Goal: Task Accomplishment & Management: Manage account settings

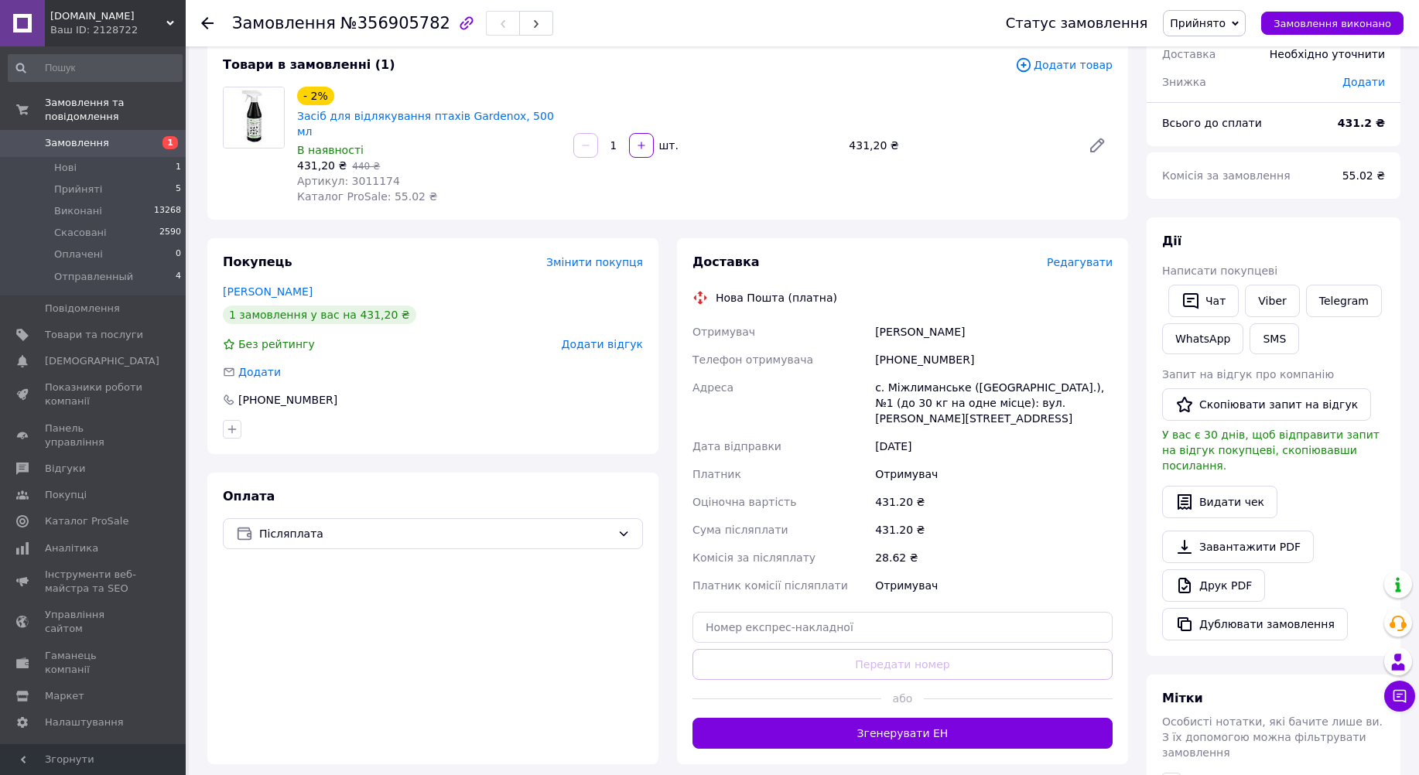
scroll to position [26, 0]
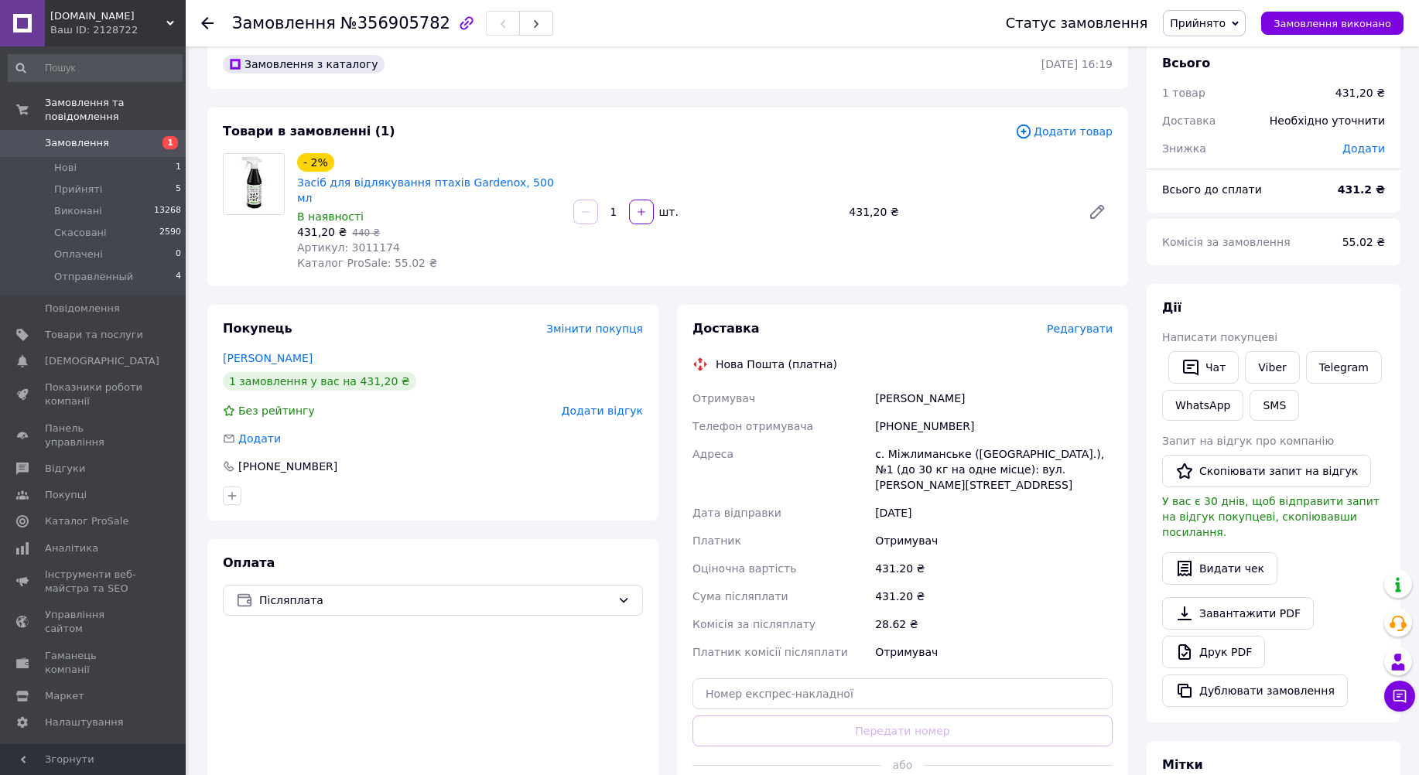
click at [1331, 410] on div "Чат Viber Telegram WhatsApp SMS" at bounding box center [1273, 386] width 229 height 76
click at [1258, 366] on link "Viber" at bounding box center [1272, 367] width 54 height 32
click at [957, 244] on div "- 2% Засіб для відлякування птахів Gardenox, 500 мл В наявності 431,20 ₴   440 …" at bounding box center [705, 212] width 828 height 124
drag, startPoint x: 544, startPoint y: 184, endPoint x: 295, endPoint y: 182, distance: 249.2
click at [295, 182] on div "- 2% Засіб для відлякування птахів Gardenox, 500 мл В наявності 431,20 ₴   440 …" at bounding box center [429, 212] width 276 height 124
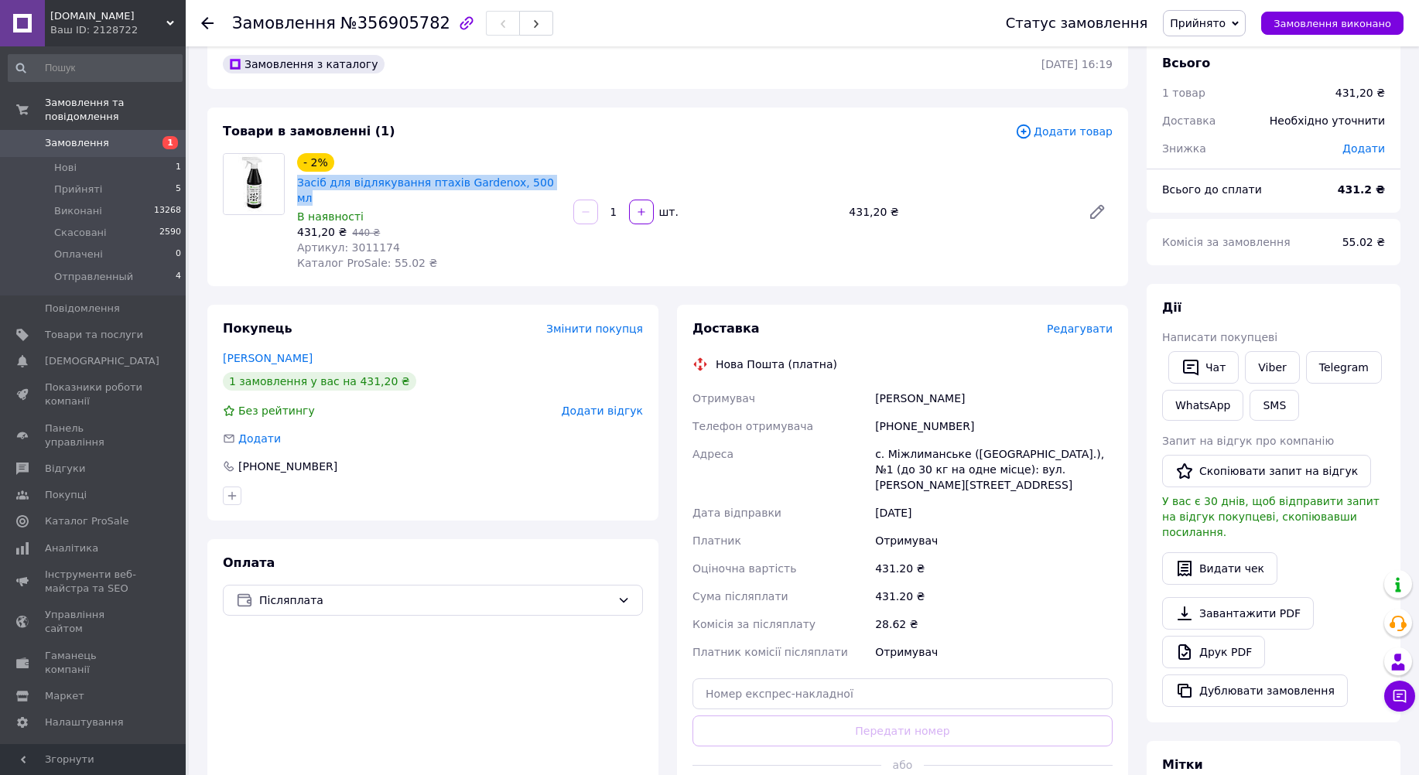
copy link "Засіб для відлякування птахів Gardenox, 500 мл"
click at [996, 499] on div "[DATE]" at bounding box center [994, 513] width 244 height 28
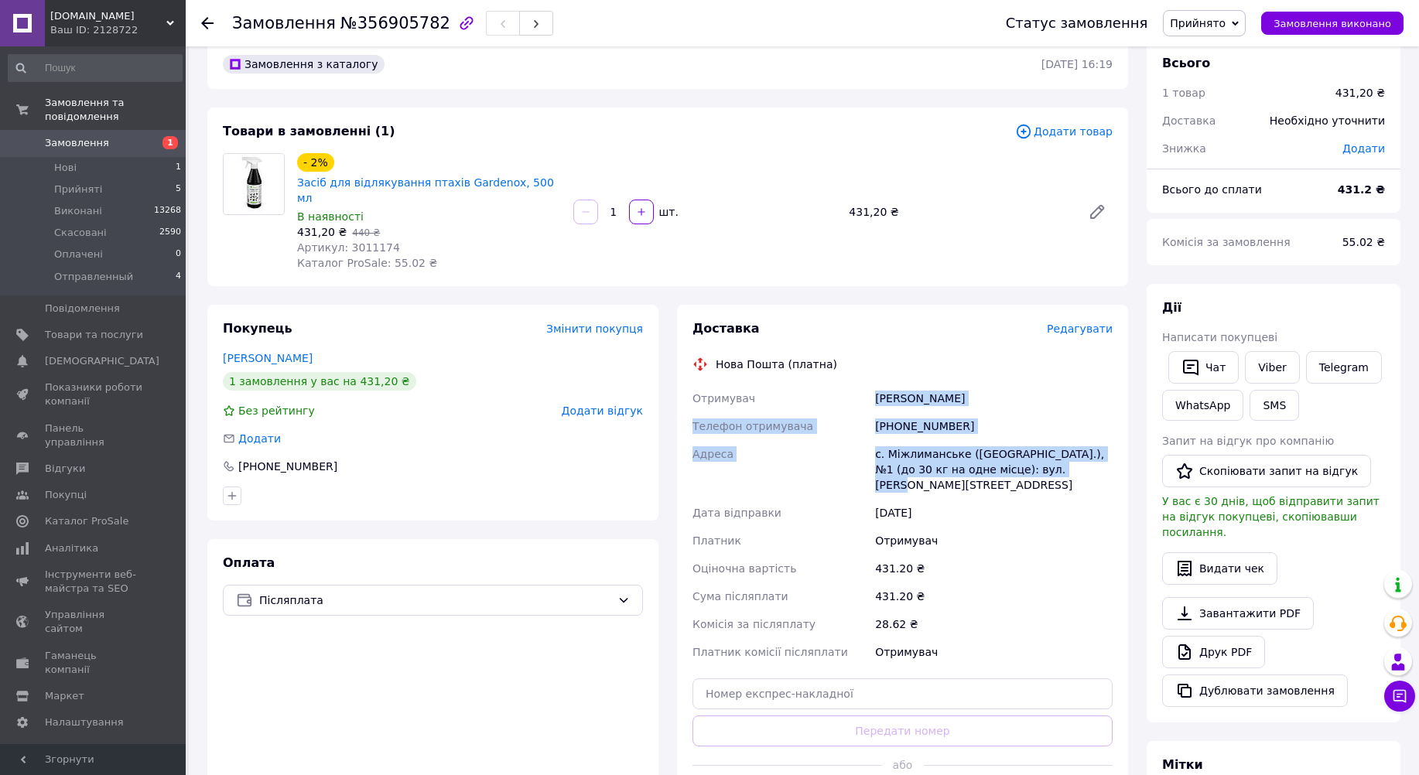
drag, startPoint x: 1040, startPoint y: 455, endPoint x: 866, endPoint y: 384, distance: 188.1
click at [866, 385] on div "Отримувач [PERSON_NAME] Телефон отримувача [PHONE_NUMBER] Адреса с. Міжлиманськ…" at bounding box center [902, 526] width 426 height 282
copy div "Отримувач [PERSON_NAME] Телефон отримувача [PHONE_NUMBER] Адреса с. Міжлиманськ…"
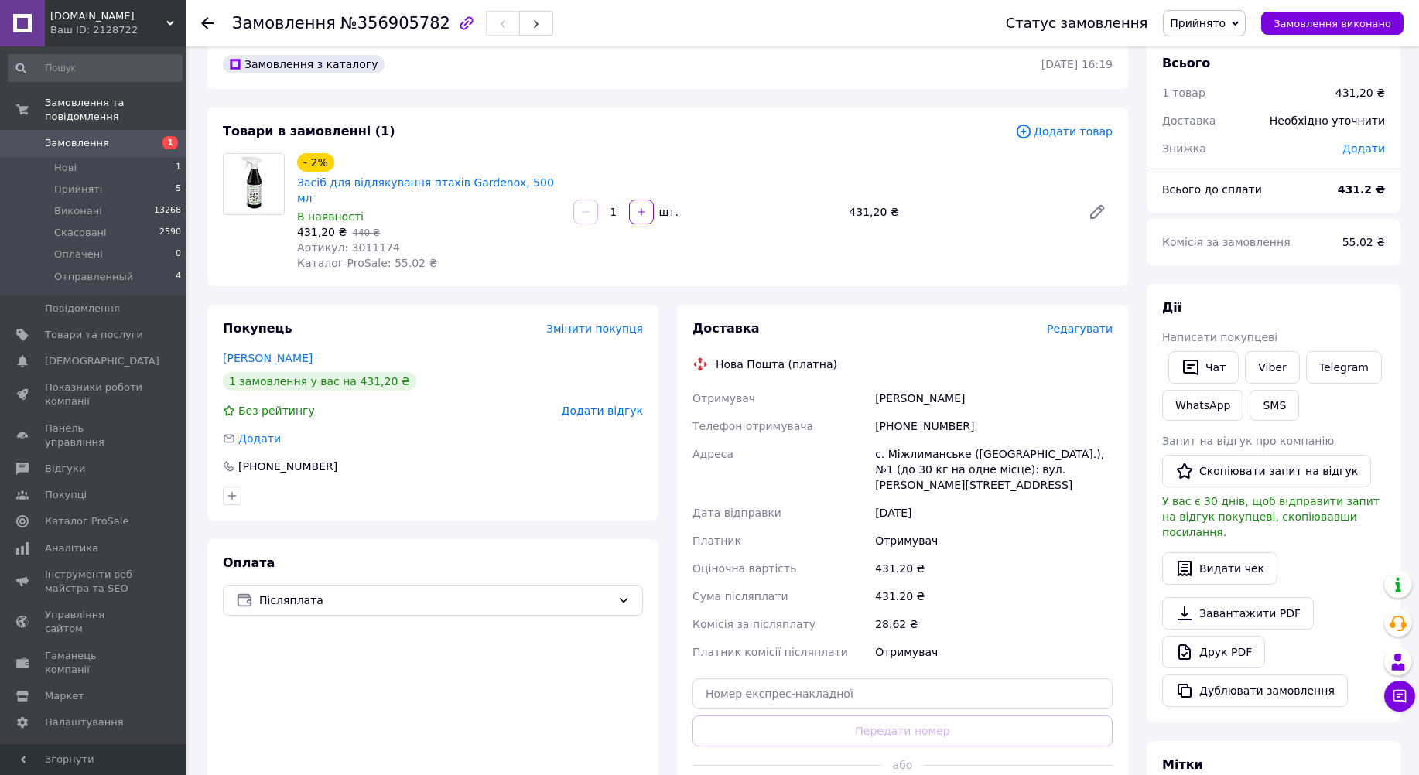
click at [525, 707] on div "Оплата Післяплата" at bounding box center [432, 685] width 451 height 292
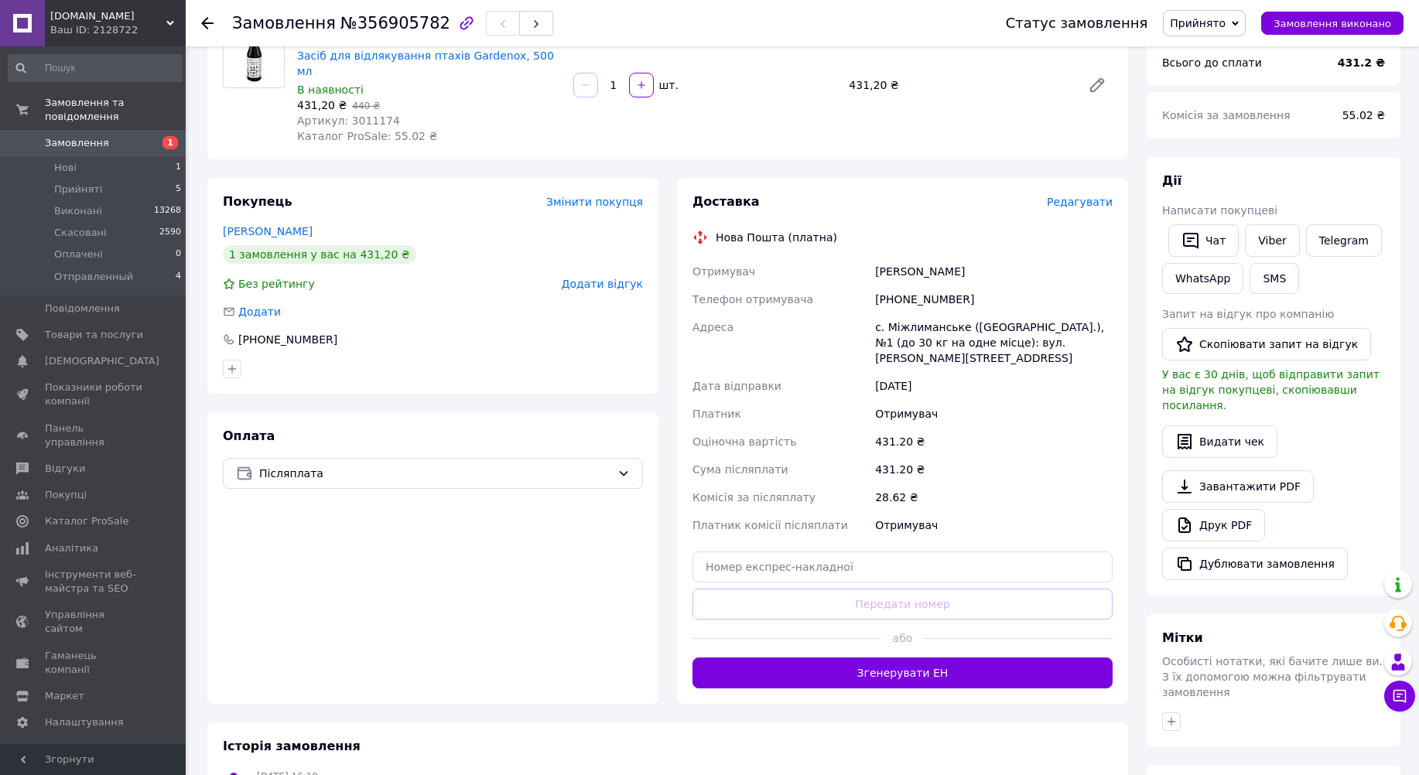
scroll to position [258, 0]
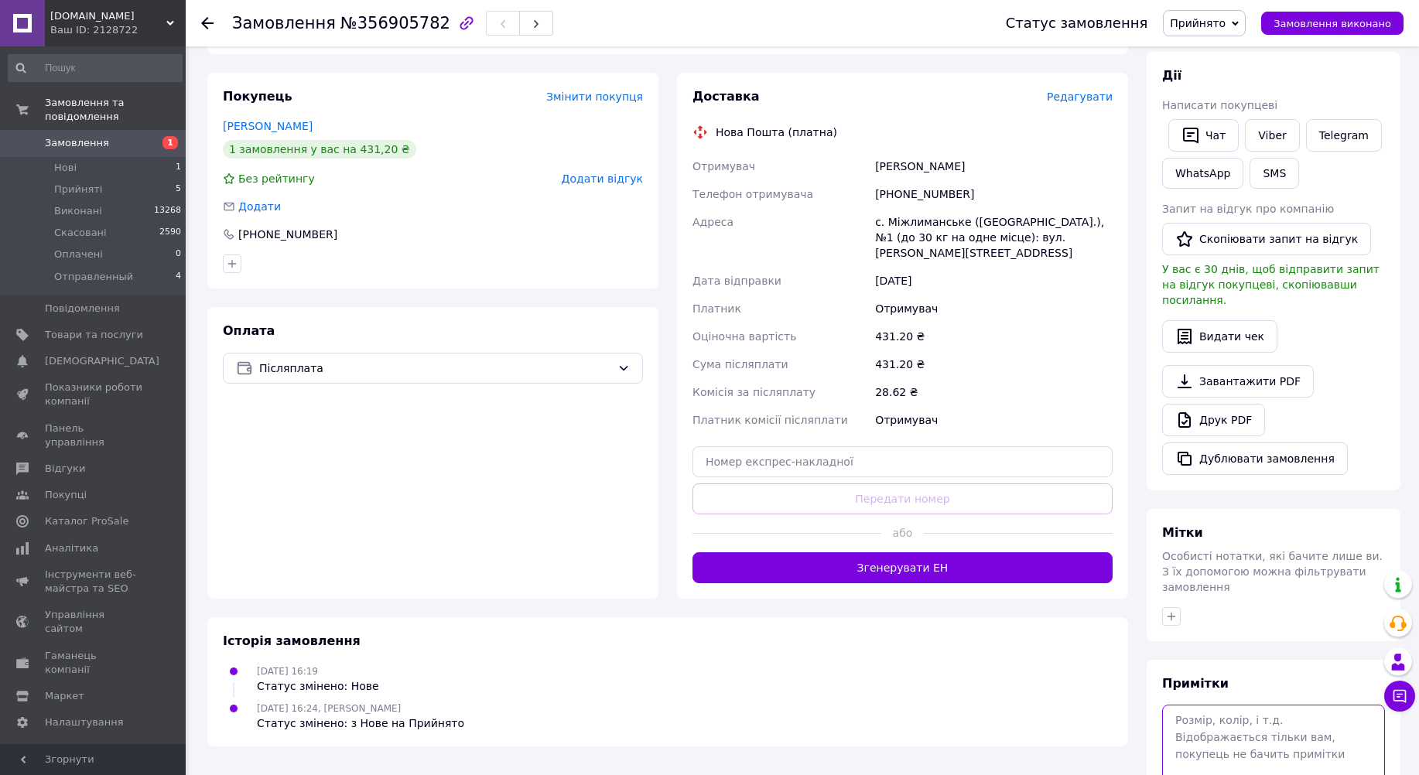
click at [1244, 709] on textarea at bounding box center [1273, 746] width 223 height 82
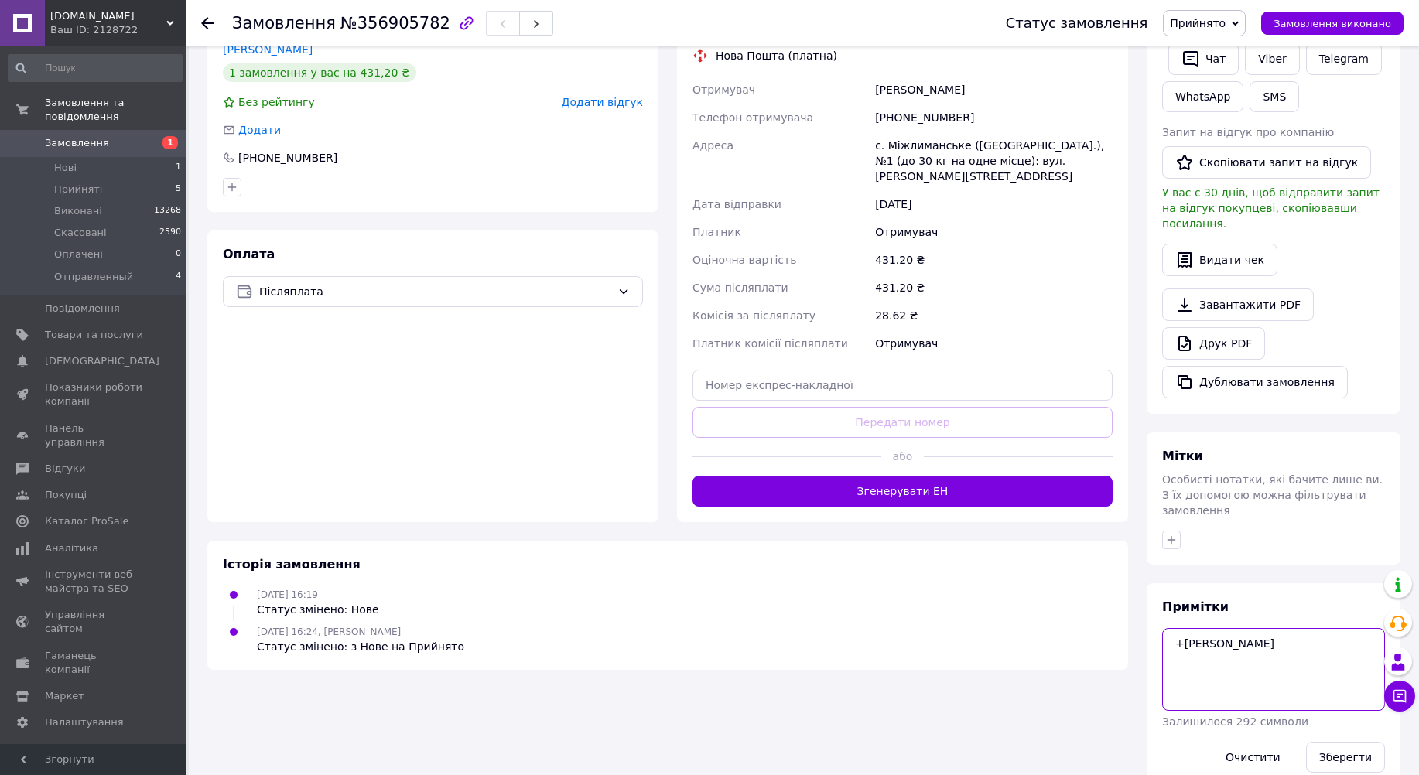
scroll to position [335, 0]
type textarea "+[PERSON_NAME]"
click at [1340, 741] on button "Зберегти" at bounding box center [1345, 756] width 79 height 31
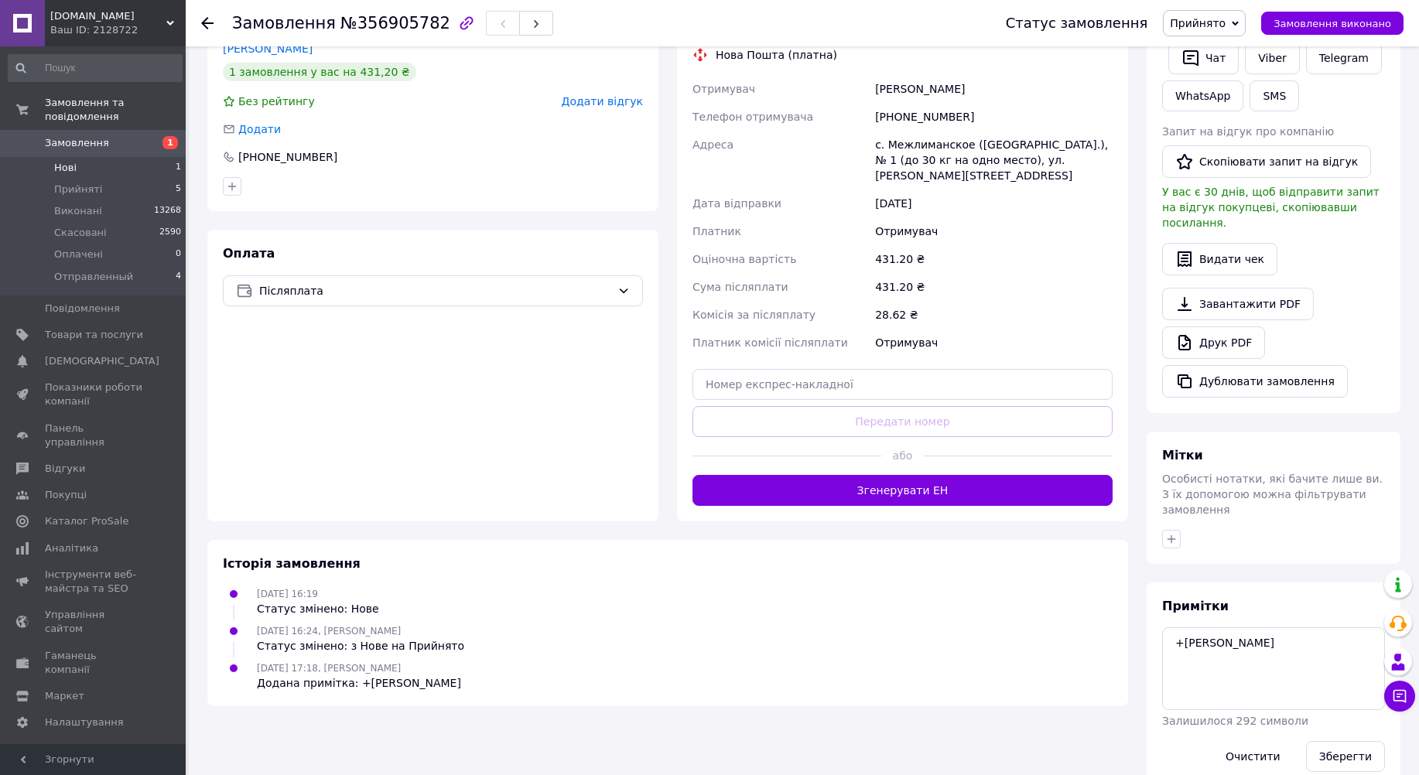
click at [60, 161] on span "Нові" at bounding box center [65, 168] width 22 height 14
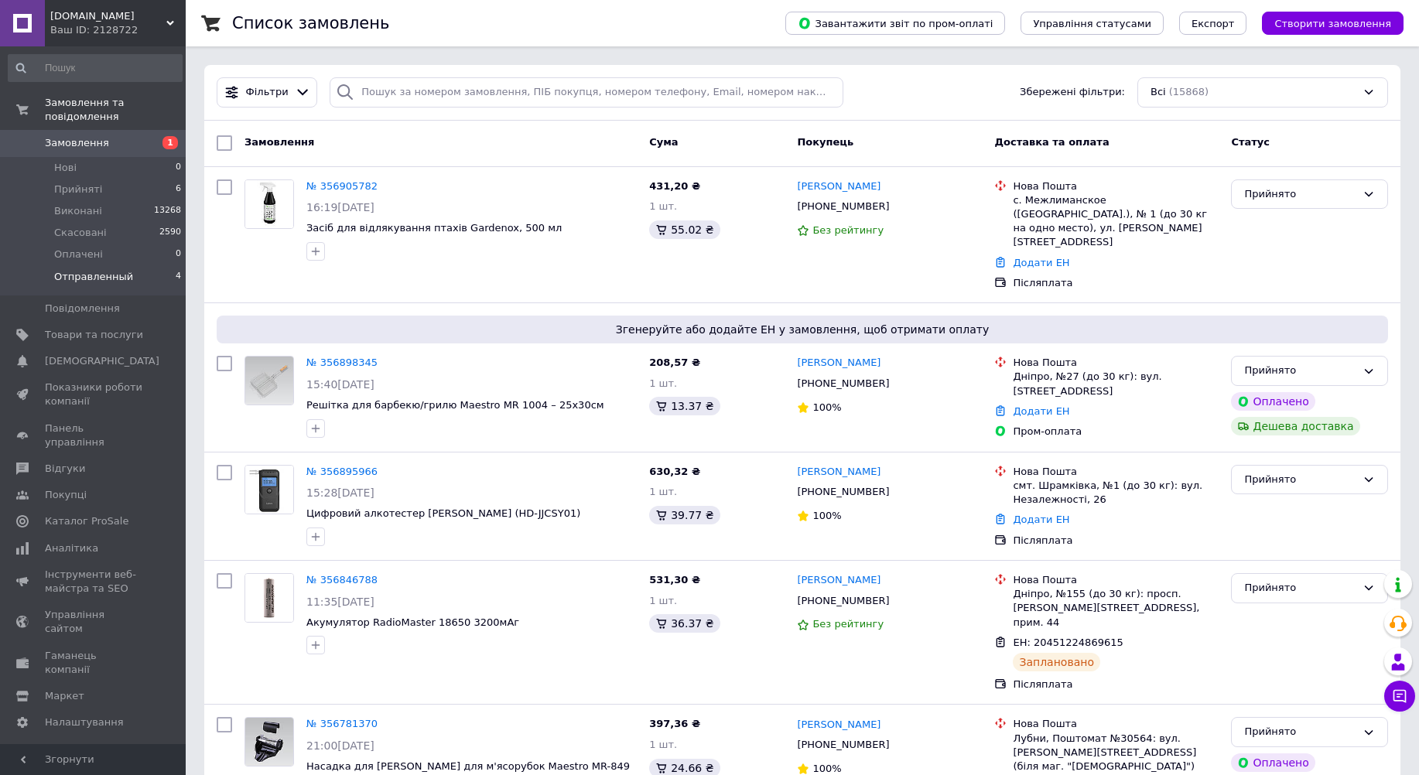
click at [93, 270] on span "Отправленный" at bounding box center [93, 277] width 79 height 14
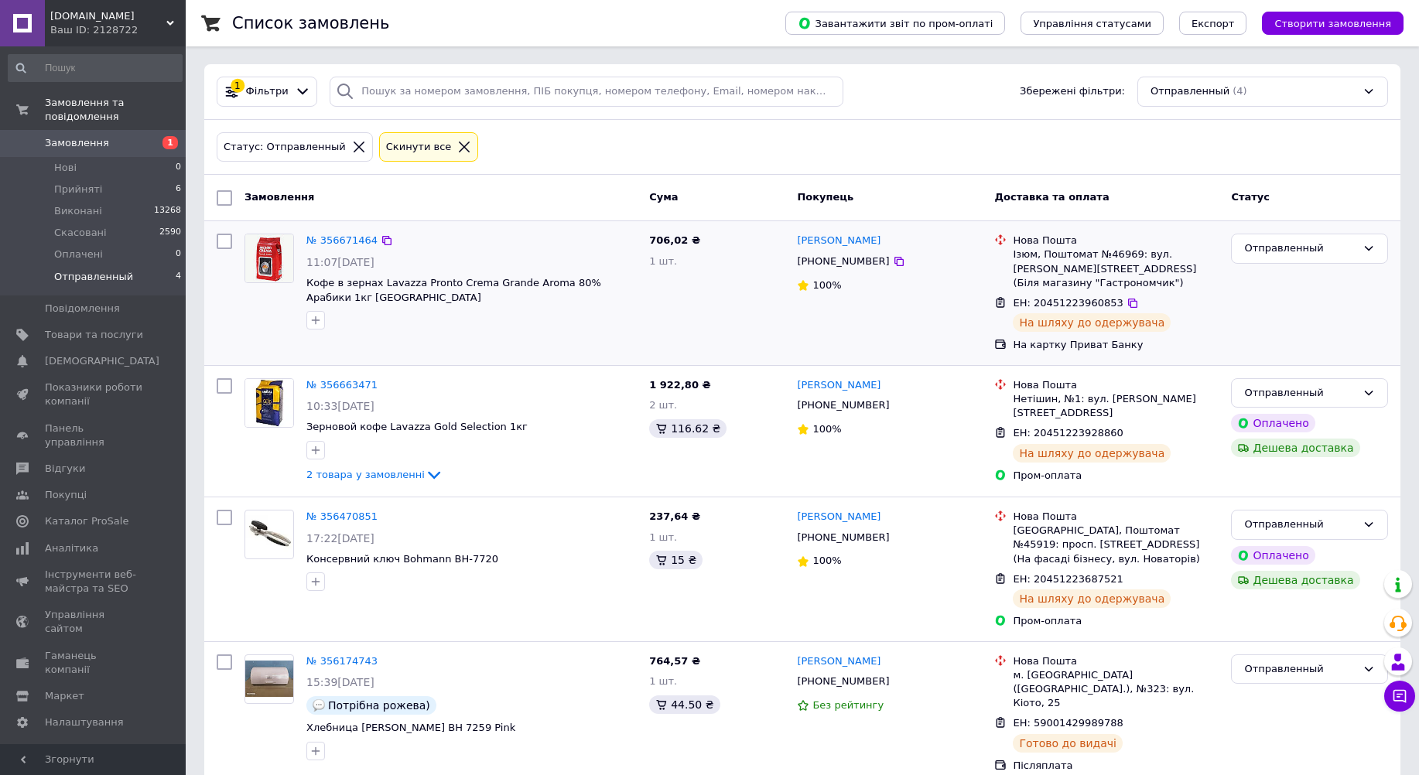
scroll to position [2, 0]
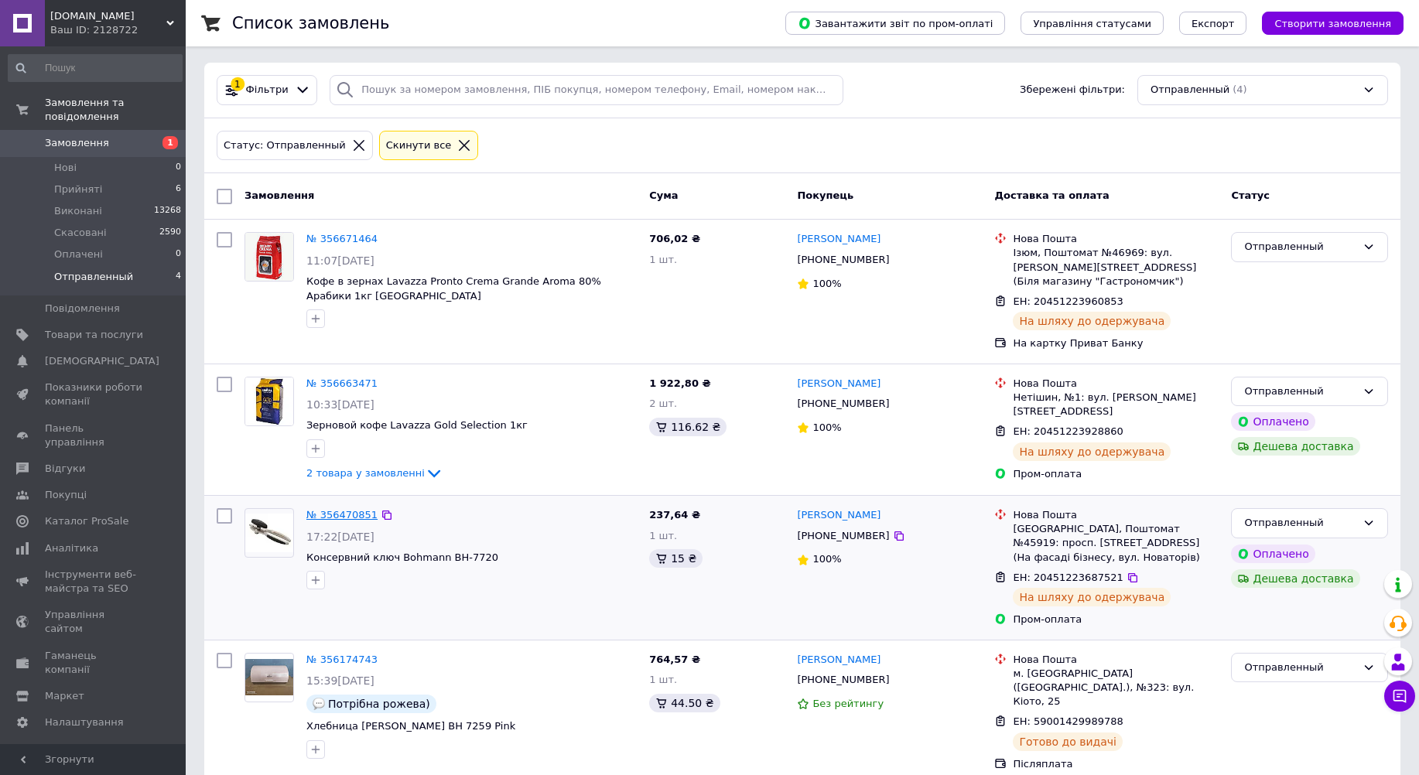
click at [334, 509] on link "№ 356470851" at bounding box center [341, 515] width 71 height 12
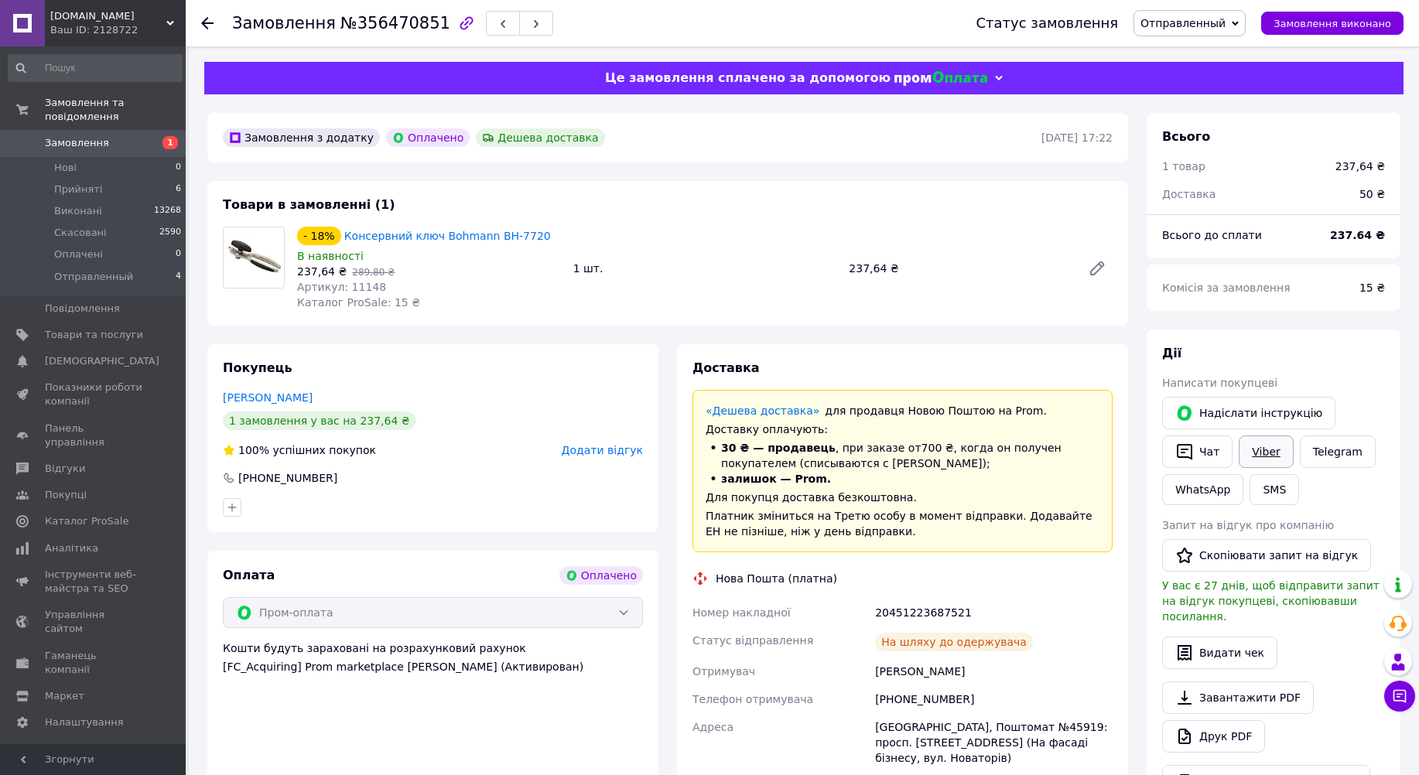
click at [1275, 451] on link "Viber" at bounding box center [1266, 452] width 54 height 32
click at [962, 321] on div "Товари в замовленні (1) - 18% Консервний ключ Bohmann BH-7720 В наявності 237,6…" at bounding box center [667, 253] width 921 height 145
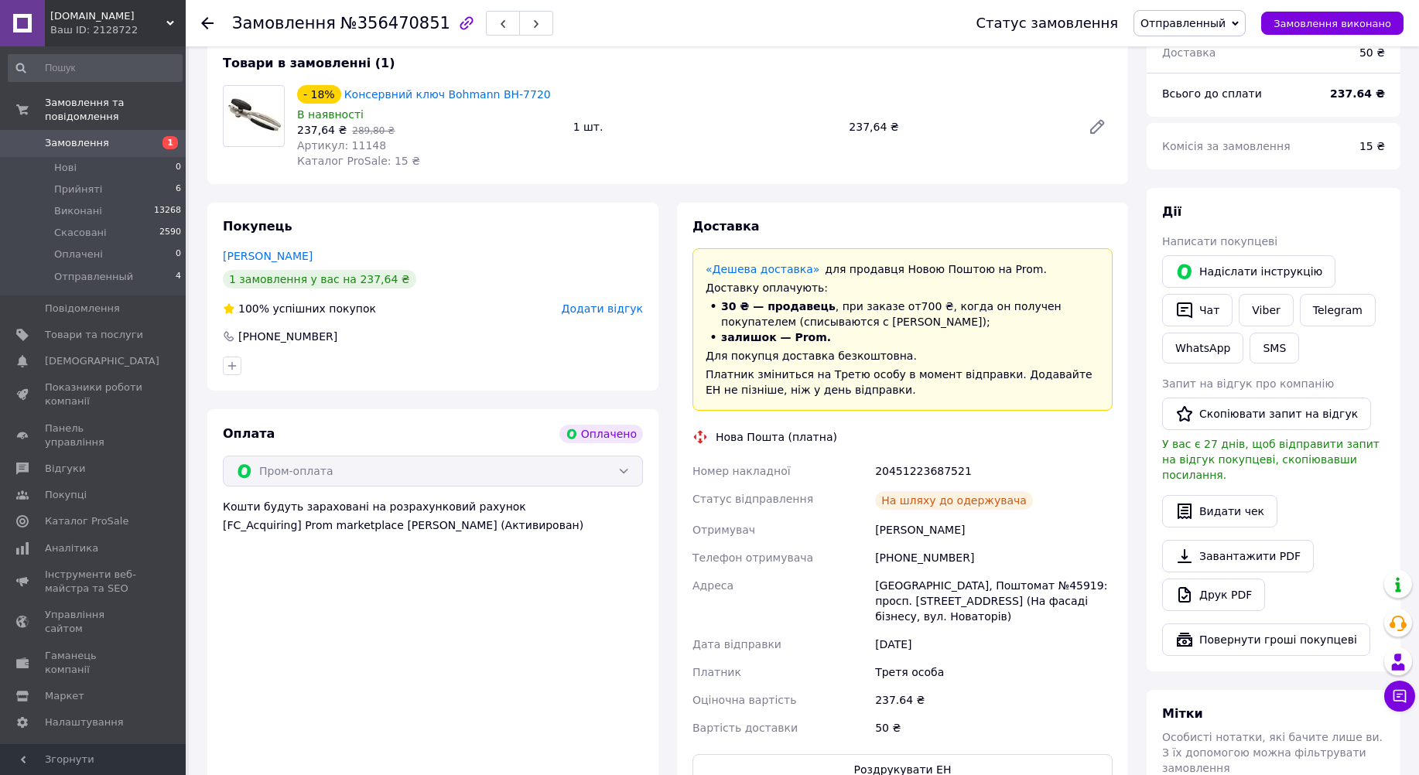
scroll to position [155, 0]
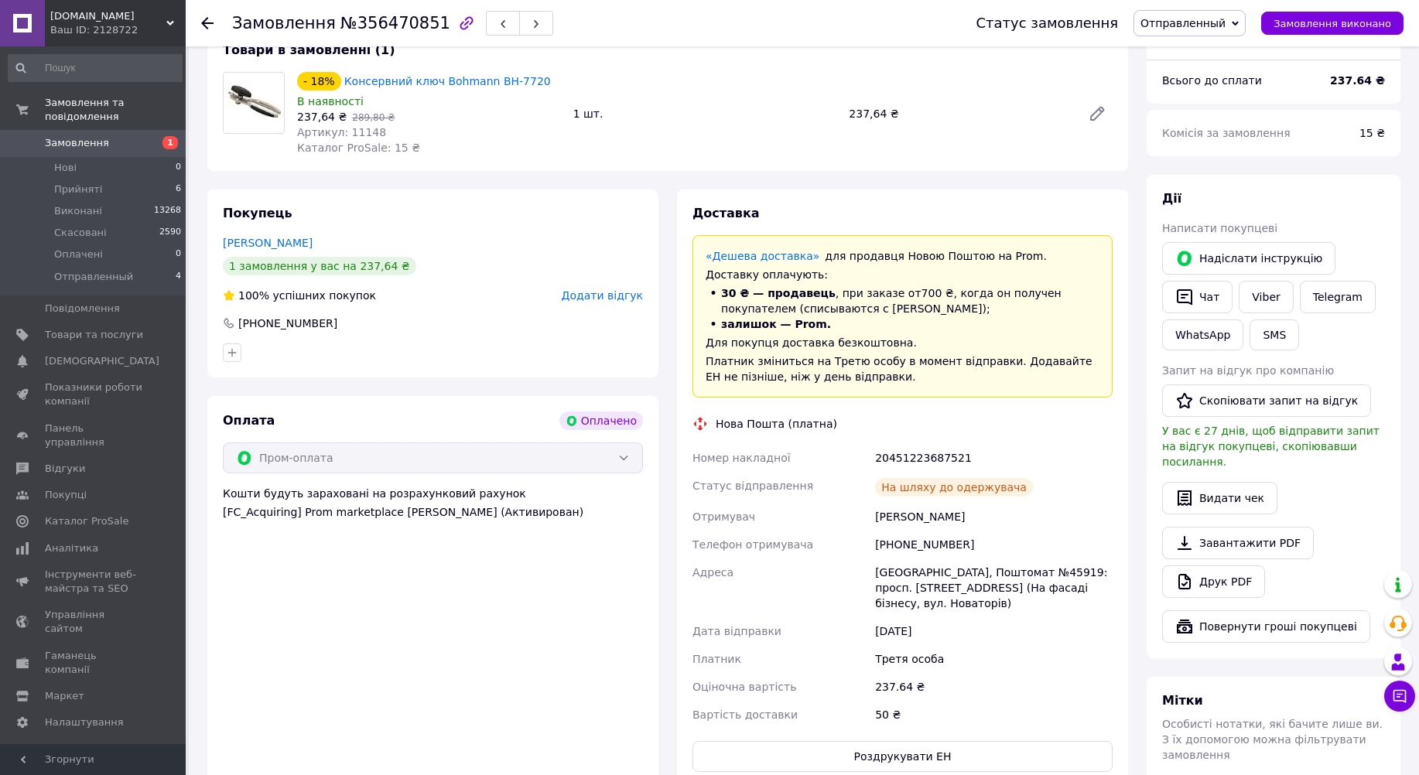
click at [1185, 22] on span "Отправленный" at bounding box center [1183, 23] width 85 height 12
click at [1004, 100] on div "- 18% Консервний ключ Bohmann BH-7720 В наявності 237,64 ₴   289,80 ₴ Артикул: …" at bounding box center [705, 114] width 828 height 90
click at [204, 24] on use at bounding box center [207, 23] width 12 height 12
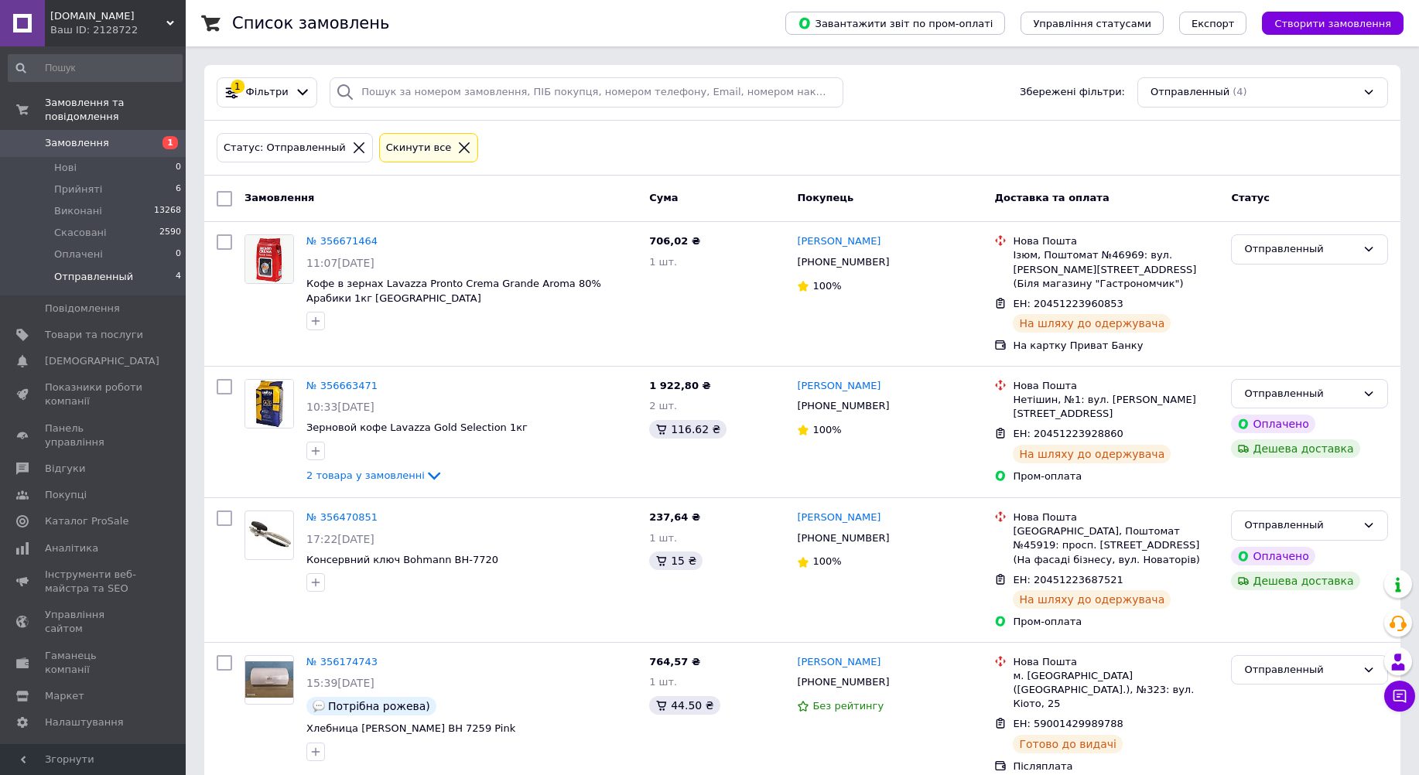
click at [457, 148] on icon at bounding box center [464, 148] width 14 height 14
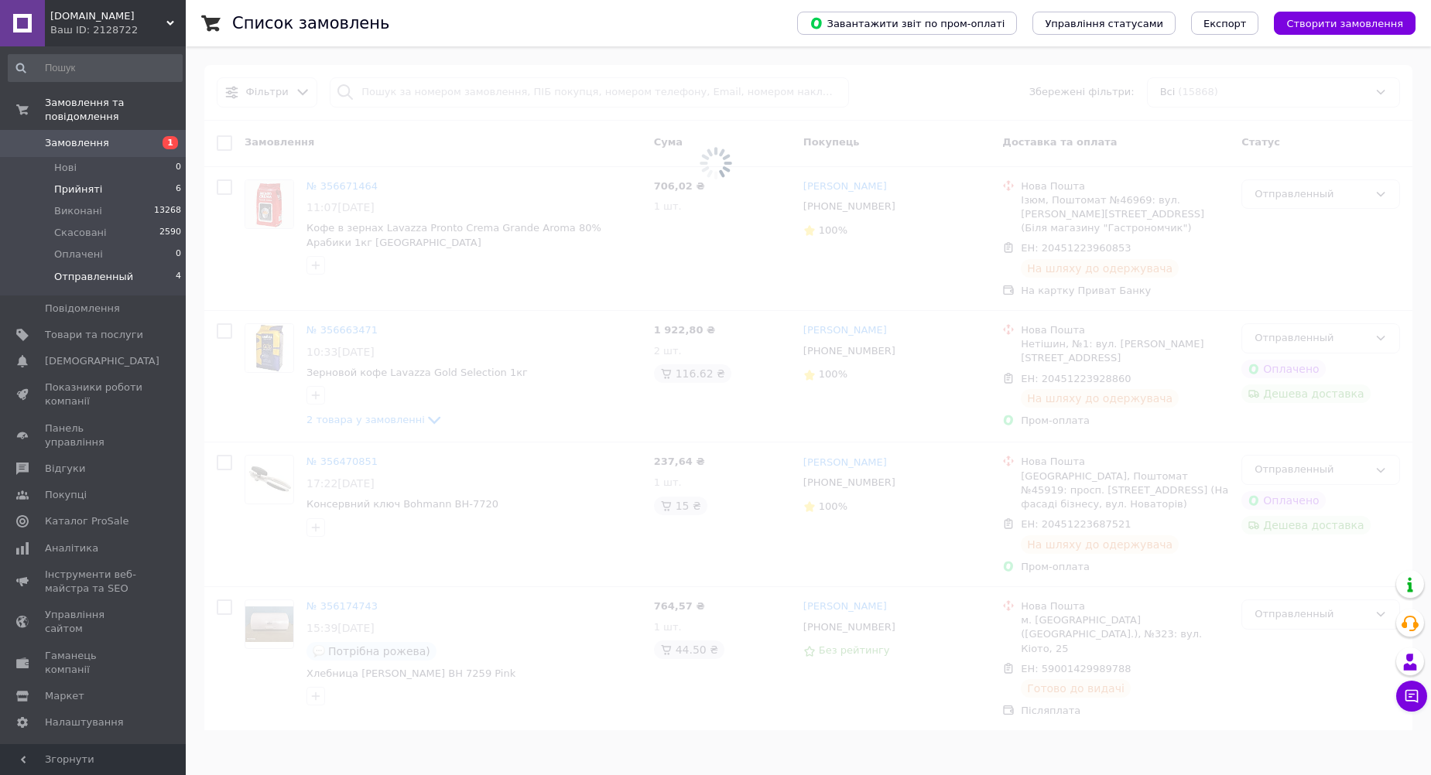
click at [63, 183] on span "Прийняті" at bounding box center [78, 190] width 48 height 14
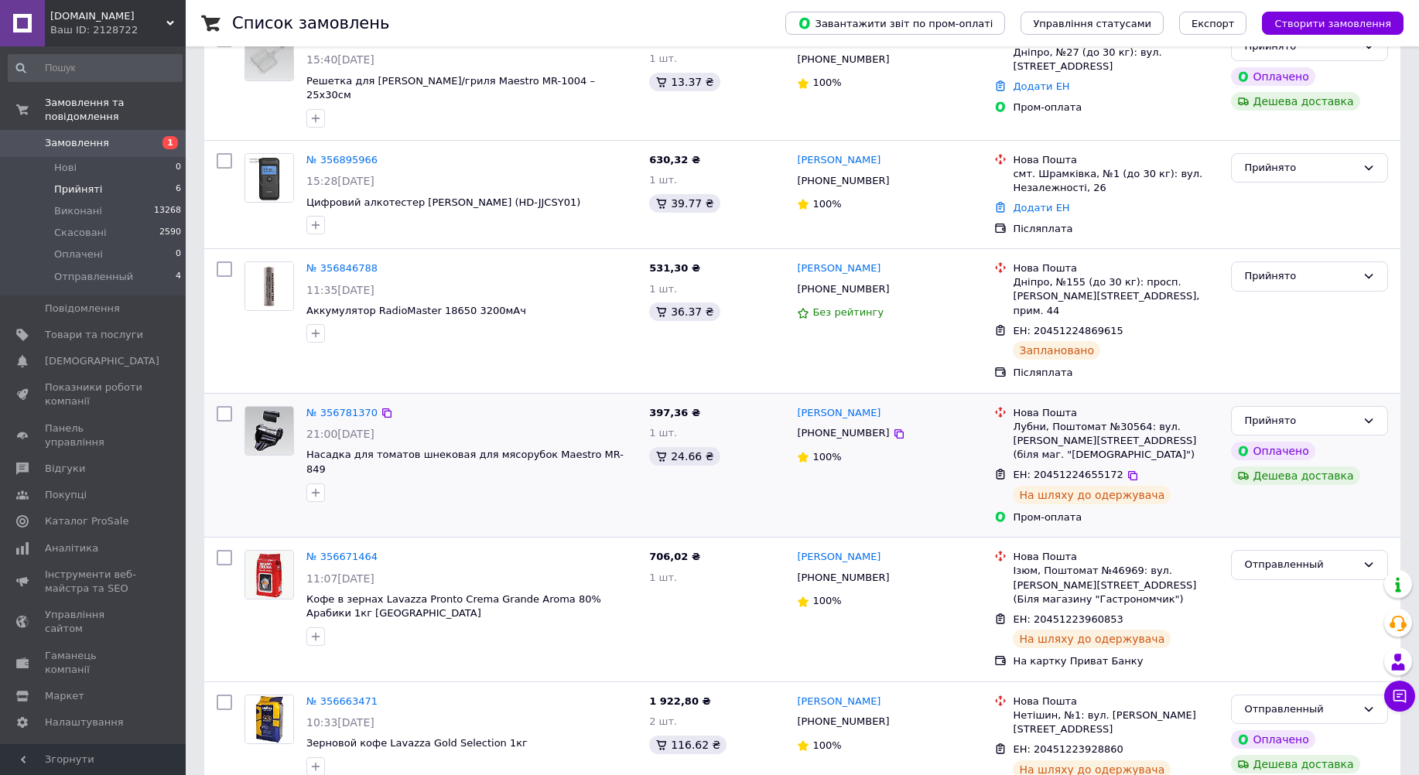
scroll to position [387, 0]
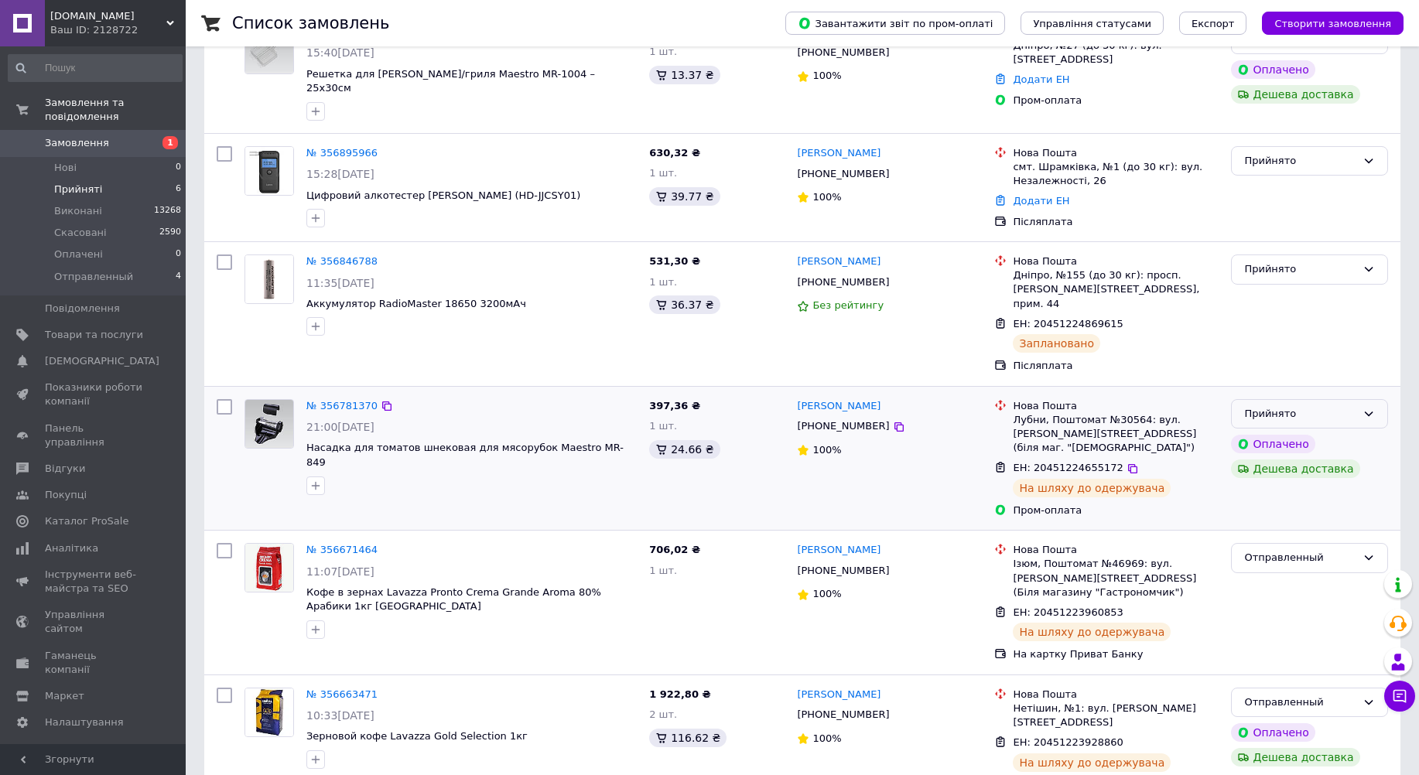
click at [1336, 406] on div "Прийнято" at bounding box center [1300, 414] width 112 height 16
click at [1271, 517] on li "Отправленный" at bounding box center [1310, 531] width 156 height 29
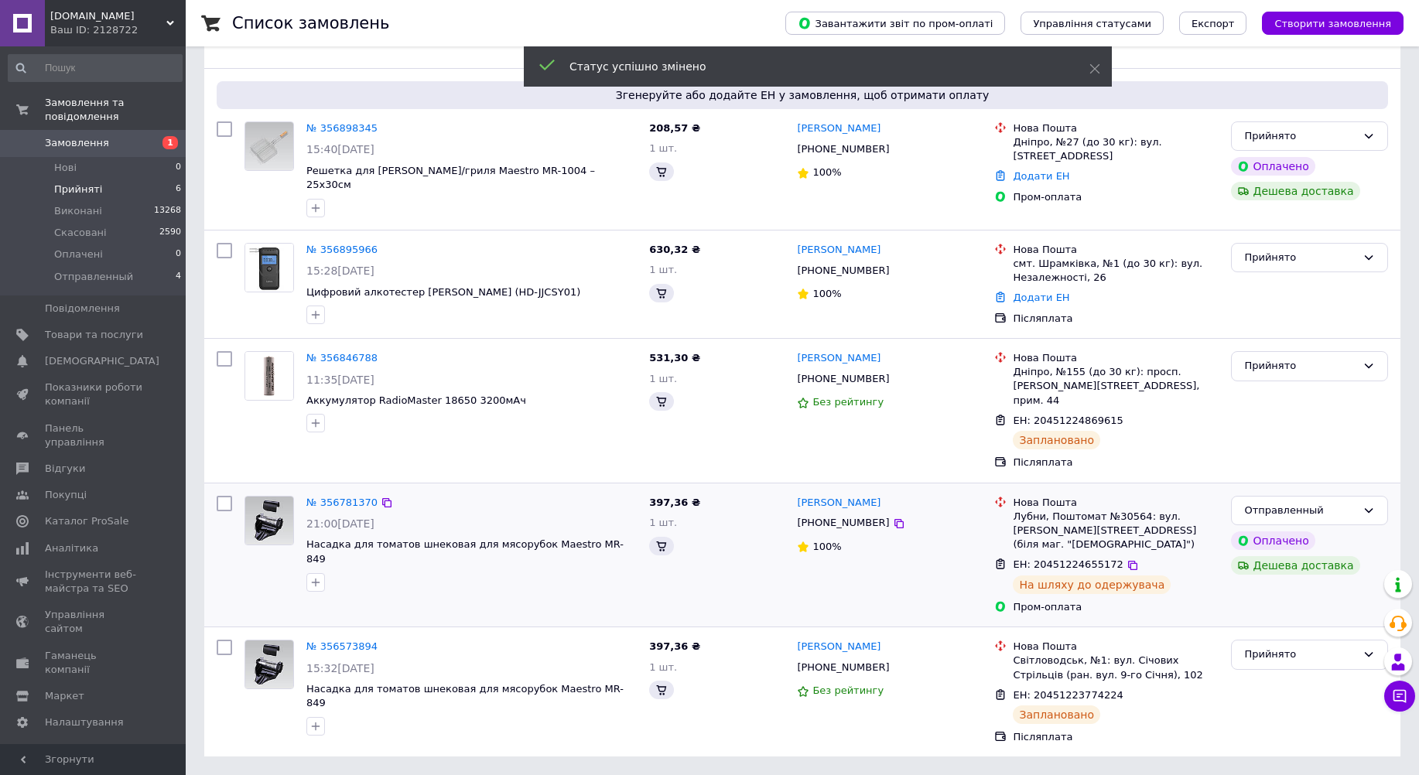
scroll to position [220, 0]
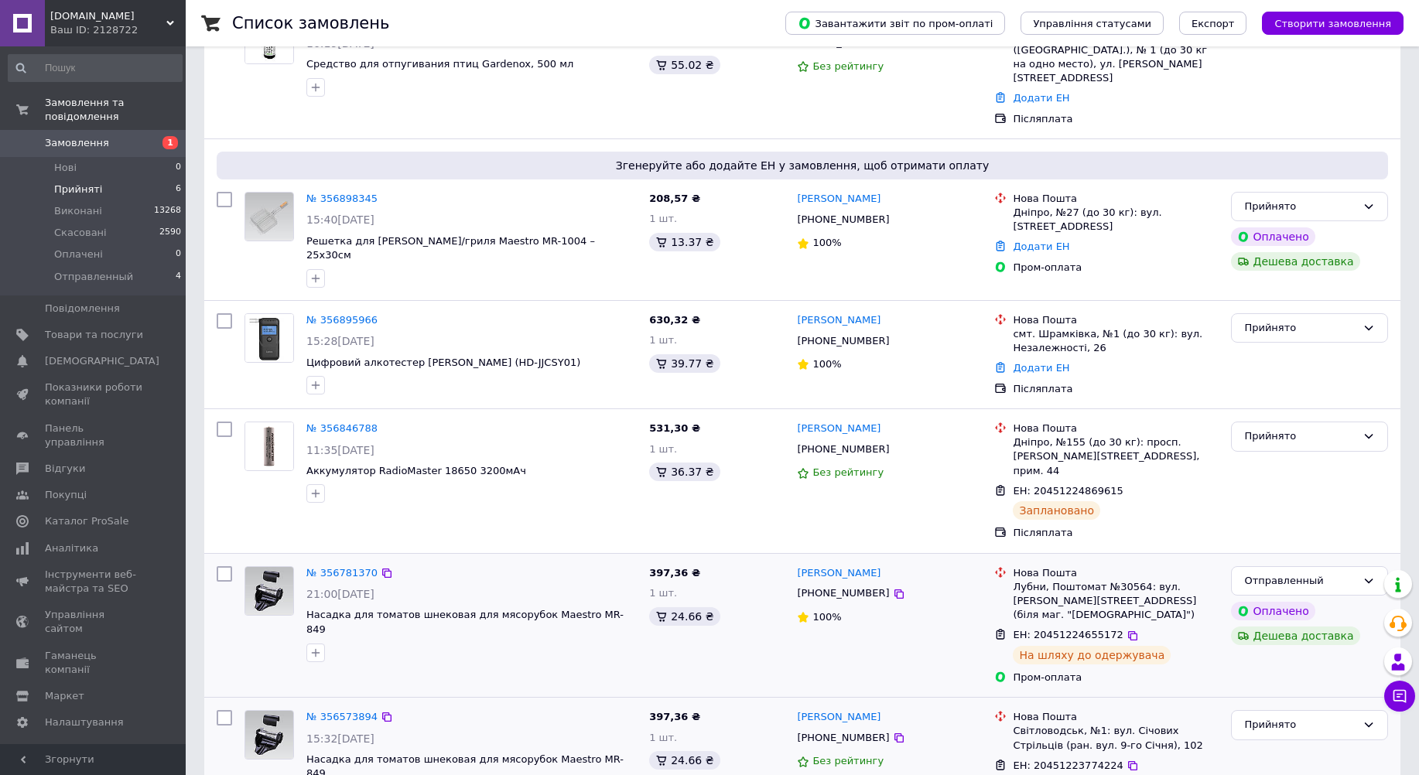
click at [888, 728] on div "[PERSON_NAME] [PHONE_NUMBER] Без рейтингу" at bounding box center [889, 762] width 197 height 117
click at [1127, 760] on icon at bounding box center [1133, 766] width 12 height 12
click at [1266, 717] on div "Прийнято" at bounding box center [1300, 725] width 112 height 16
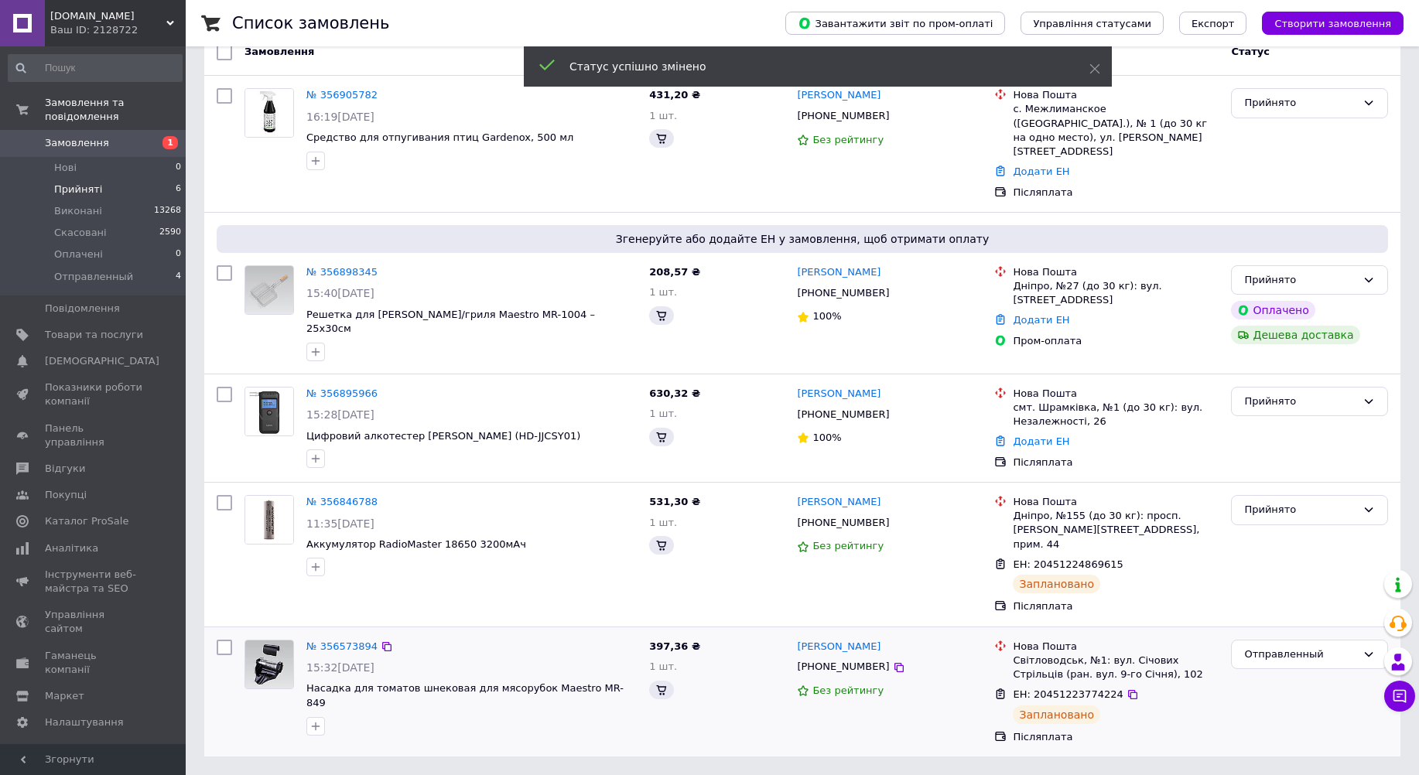
scroll to position [90, 0]
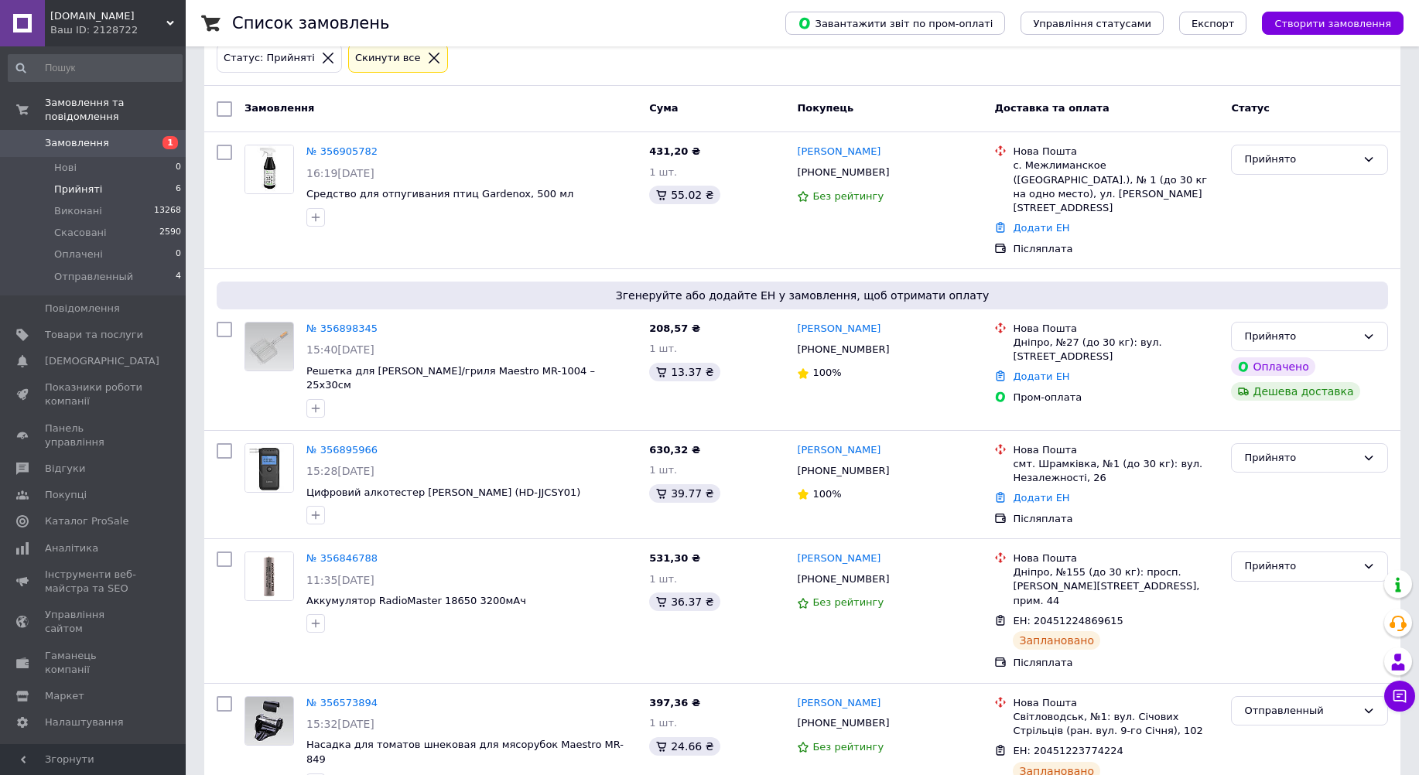
click at [439, 94] on div "Замовлення Cума Покупець Доставка та оплата Статус" at bounding box center [802, 109] width 1196 height 46
click at [96, 270] on span "Отправленный" at bounding box center [93, 277] width 79 height 14
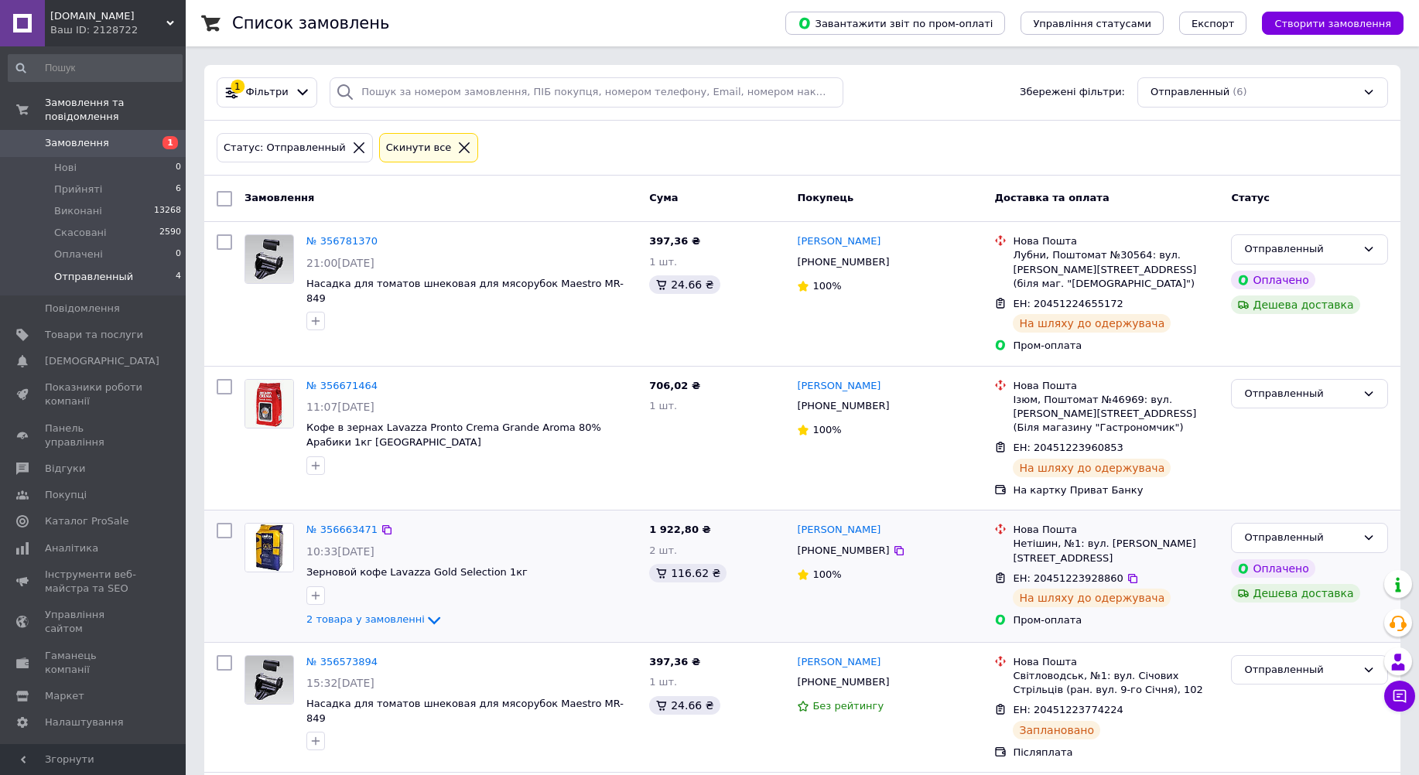
scroll to position [263, 0]
